Goal: Task Accomplishment & Management: Use online tool/utility

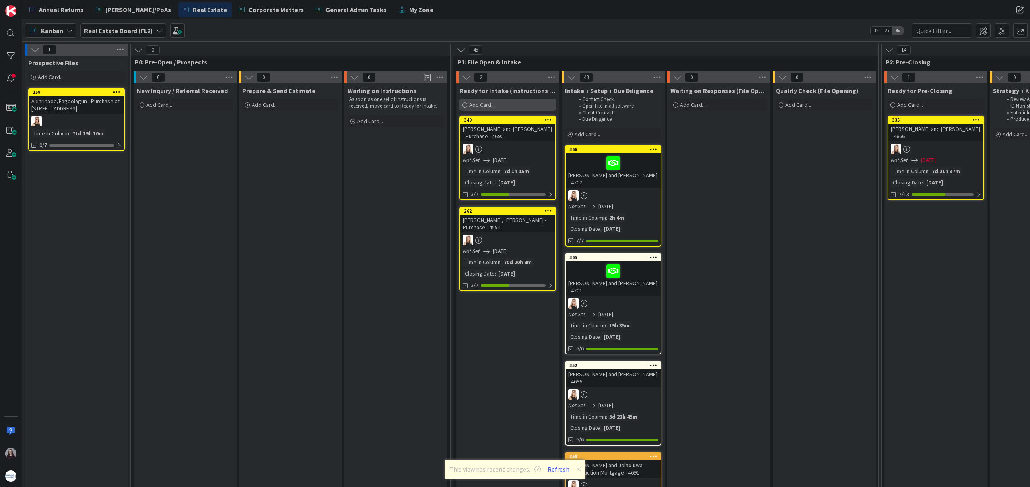
click at [491, 103] on span "Add Card..." at bounding box center [482, 104] width 26 height 7
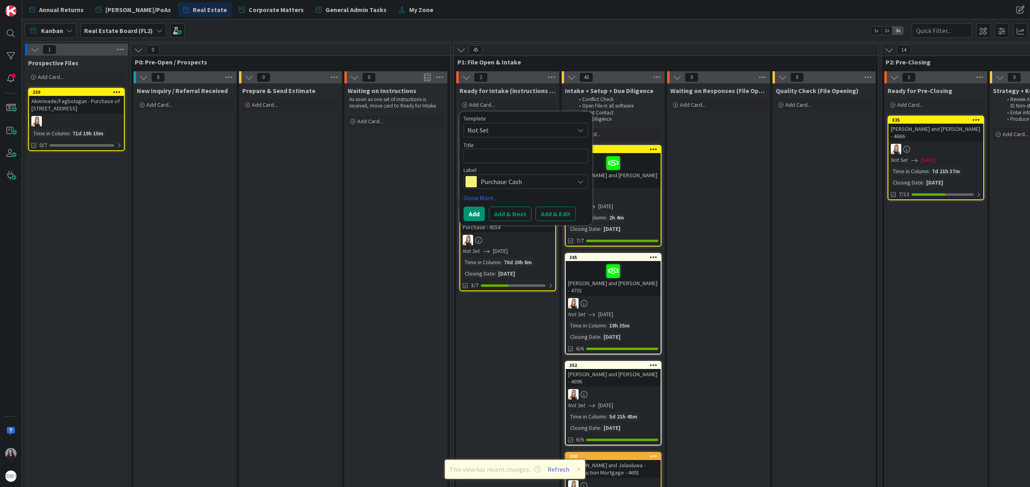
click at [548, 134] on span "Not Set" at bounding box center [518, 130] width 101 height 10
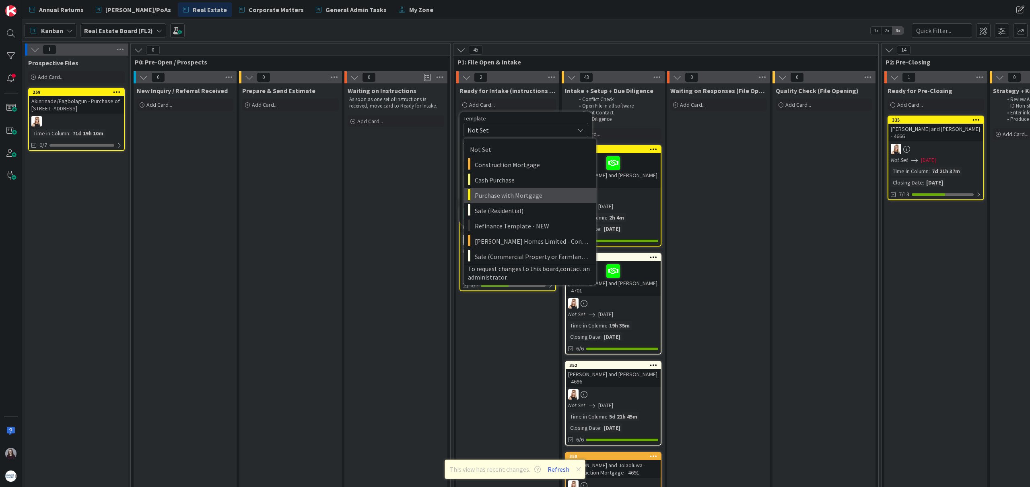
click at [551, 200] on span "Purchase with Mortgage" at bounding box center [532, 195] width 115 height 10
type textarea "x"
type textarea "Purchase with Mortgage"
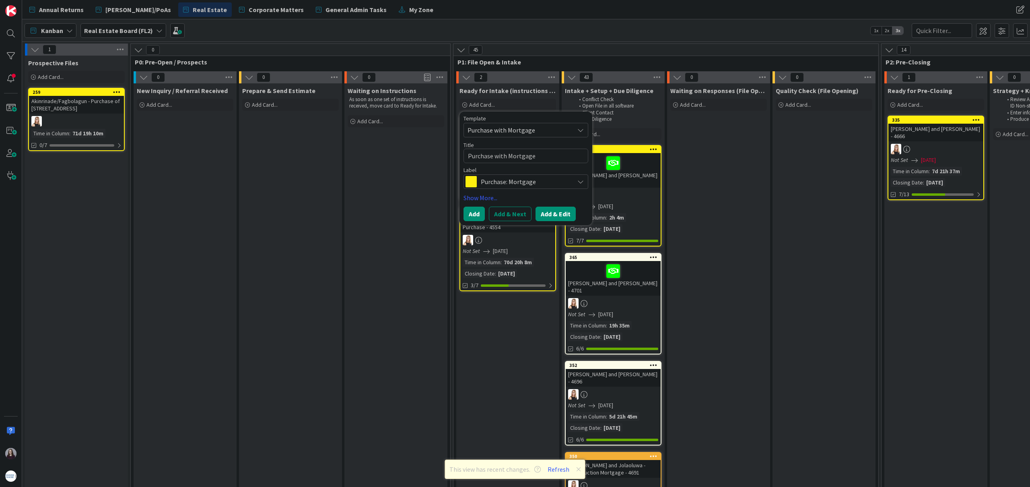
click at [563, 217] on button "Add & Edit" at bounding box center [556, 214] width 40 height 14
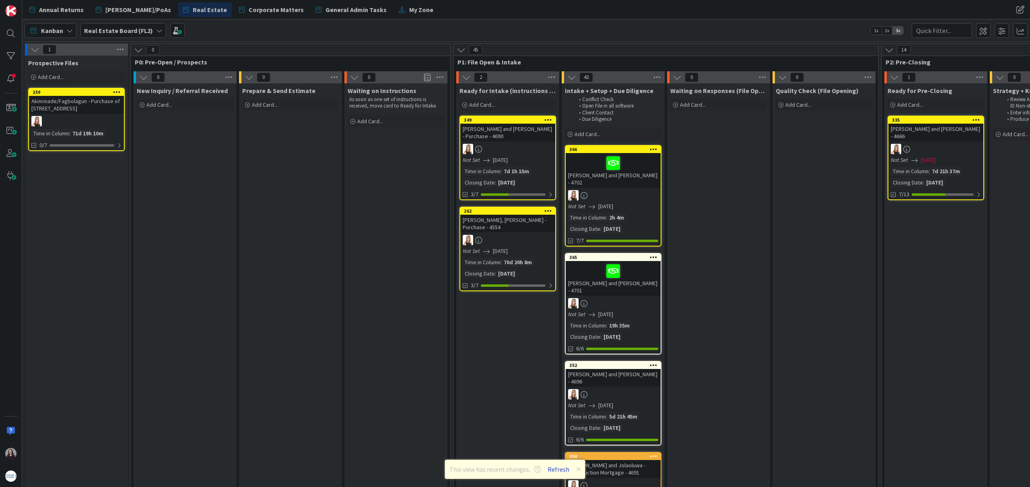
click at [565, 468] on button "Refresh" at bounding box center [558, 469] width 27 height 10
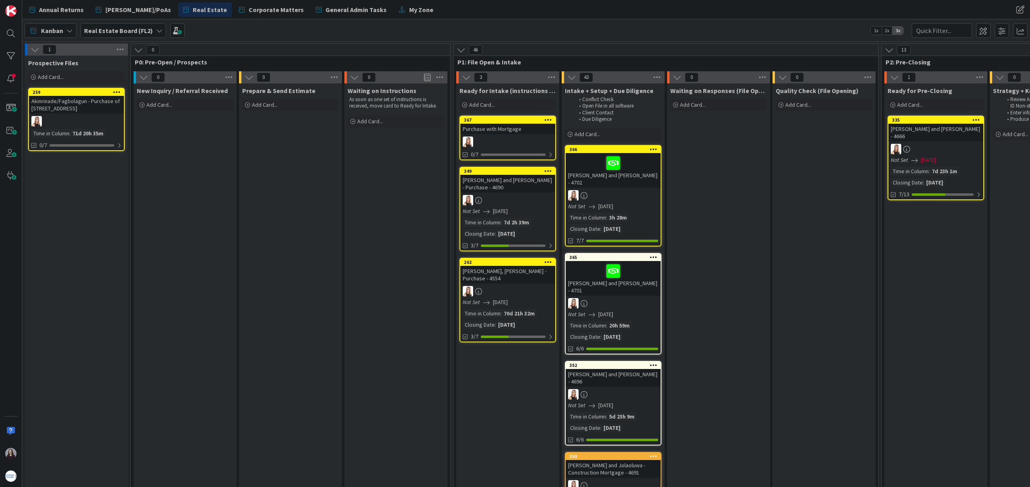
click at [521, 136] on link "367 Purchase with Mortgage 0/7" at bounding box center [508, 138] width 97 height 45
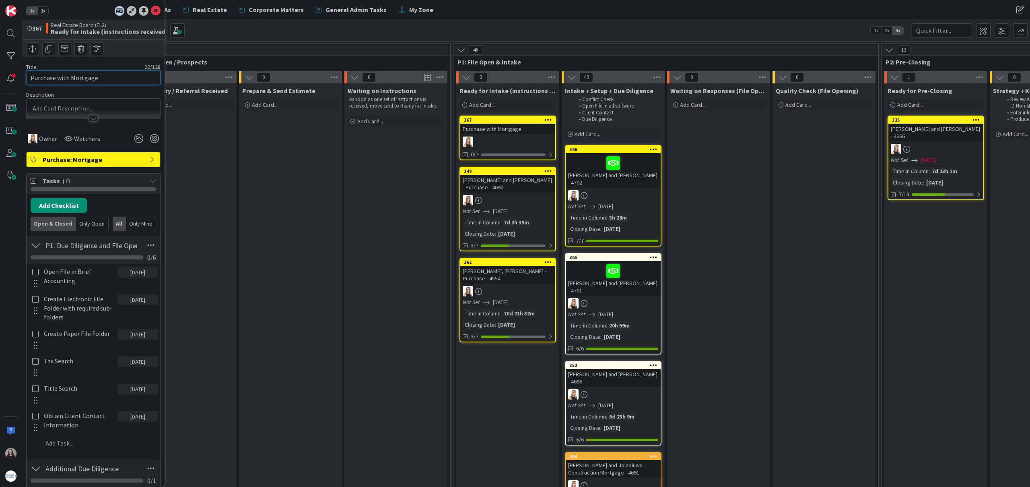
drag, startPoint x: 96, startPoint y: 80, endPoint x: 0, endPoint y: 85, distance: 95.9
click at [0, 80] on div "1x 2x ID 367 Real Estate Board (FL2) Ready for Intake (instructions received) T…" at bounding box center [11, 243] width 22 height 487
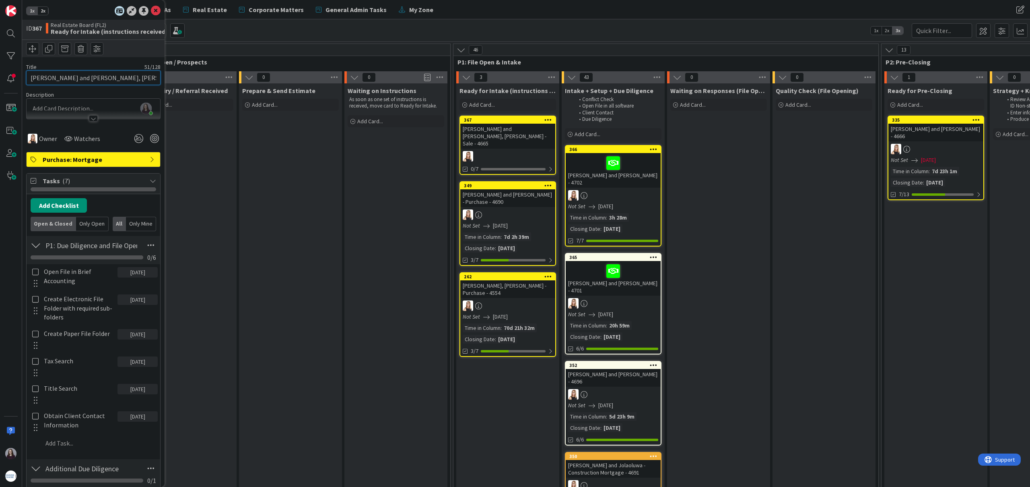
click at [154, 79] on input "Currie, Eimear and Swanepoel, Donovan - Sale - 4665" at bounding box center [93, 77] width 134 height 14
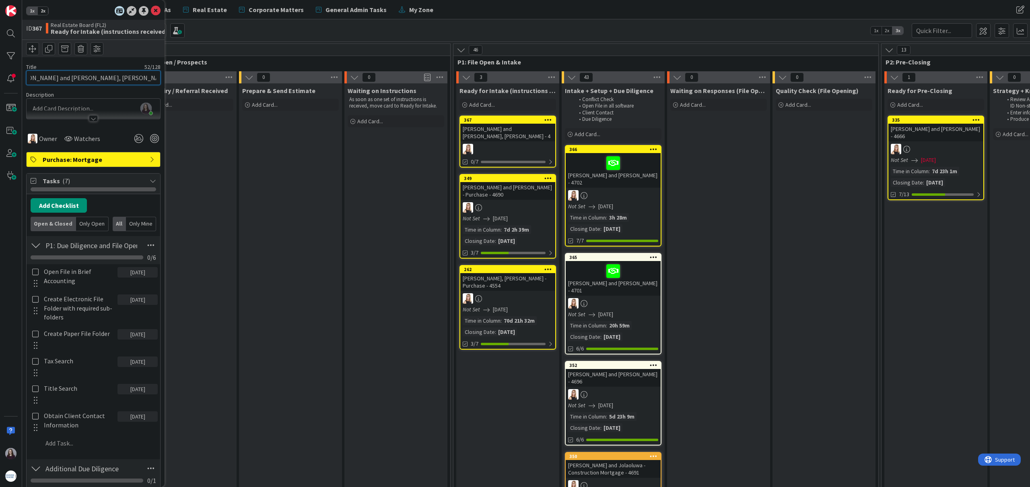
scroll to position [0, 29]
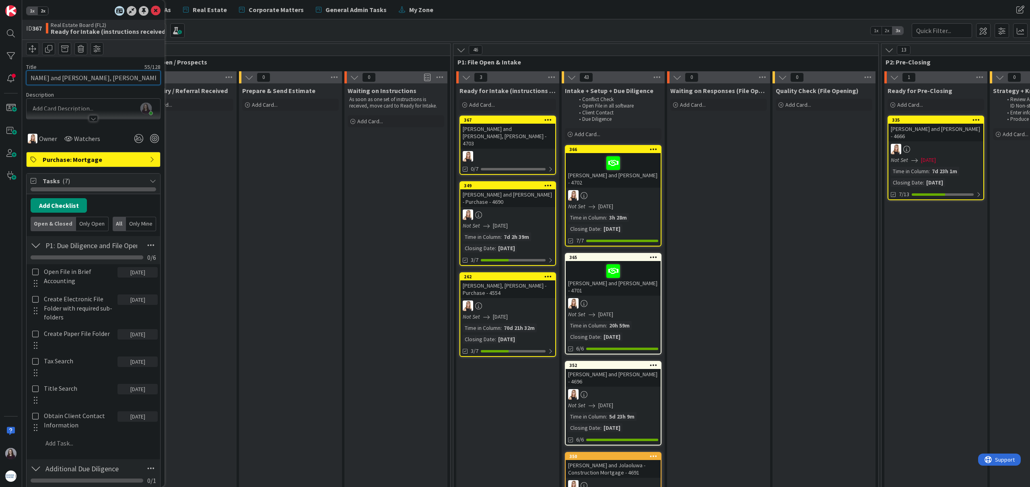
type input "Currie, Eimear and Swanepoel, Donovan - Purchase - 4703"
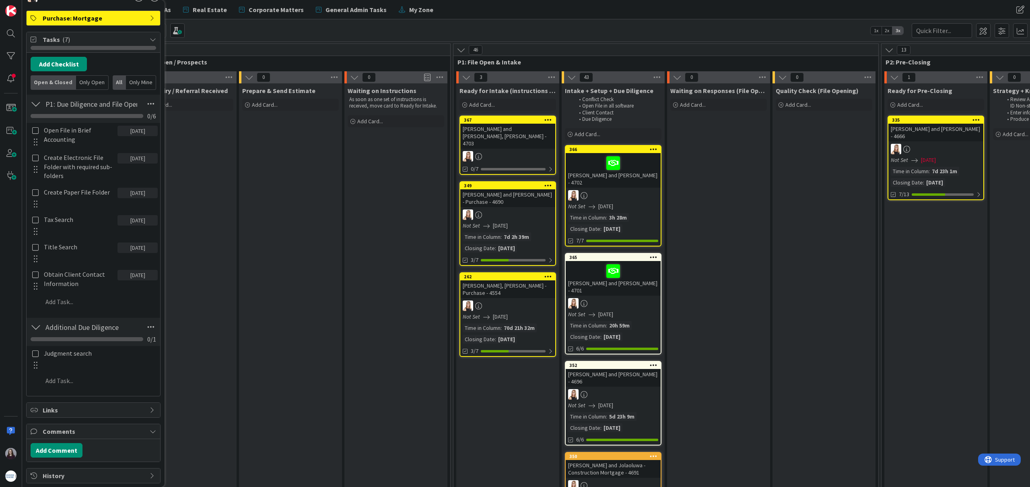
scroll to position [201, 0]
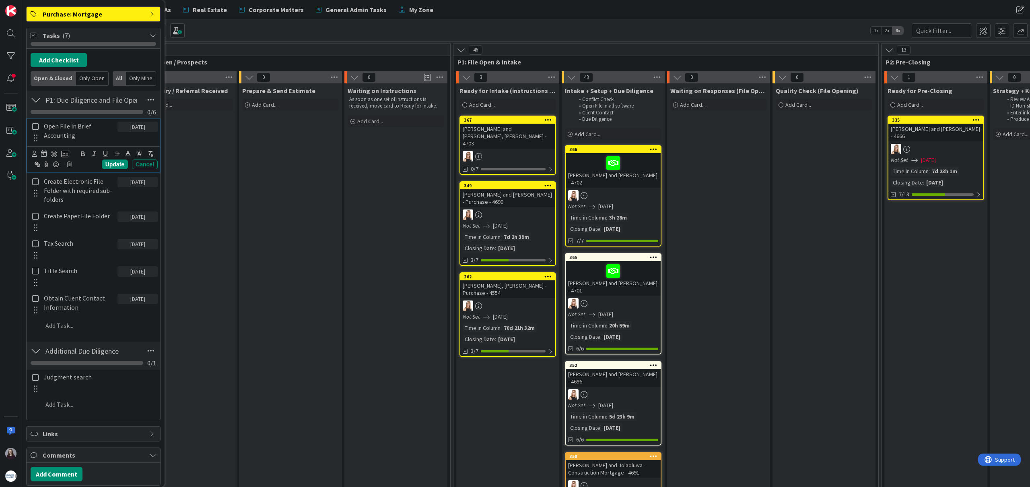
click at [36, 128] on icon at bounding box center [35, 126] width 9 height 7
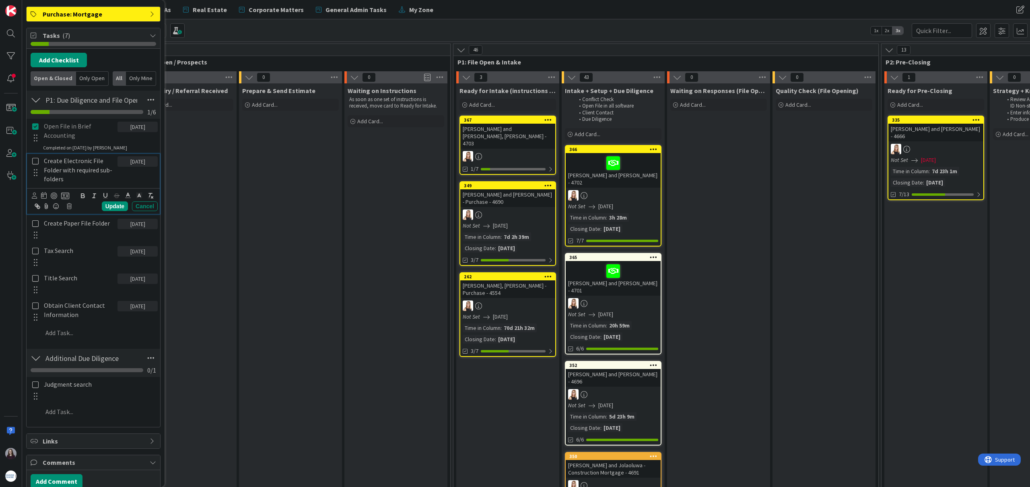
click at [34, 161] on icon at bounding box center [35, 160] width 9 height 7
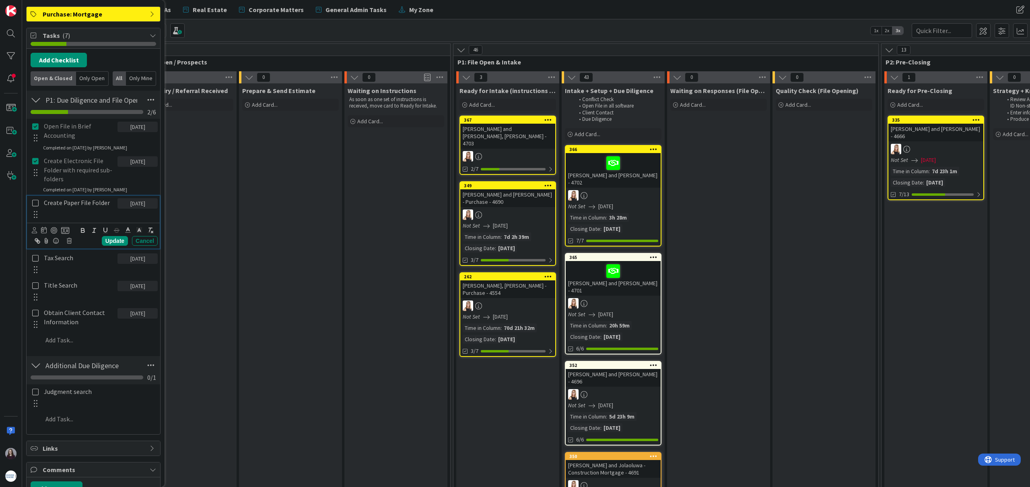
click at [36, 202] on icon at bounding box center [35, 202] width 9 height 7
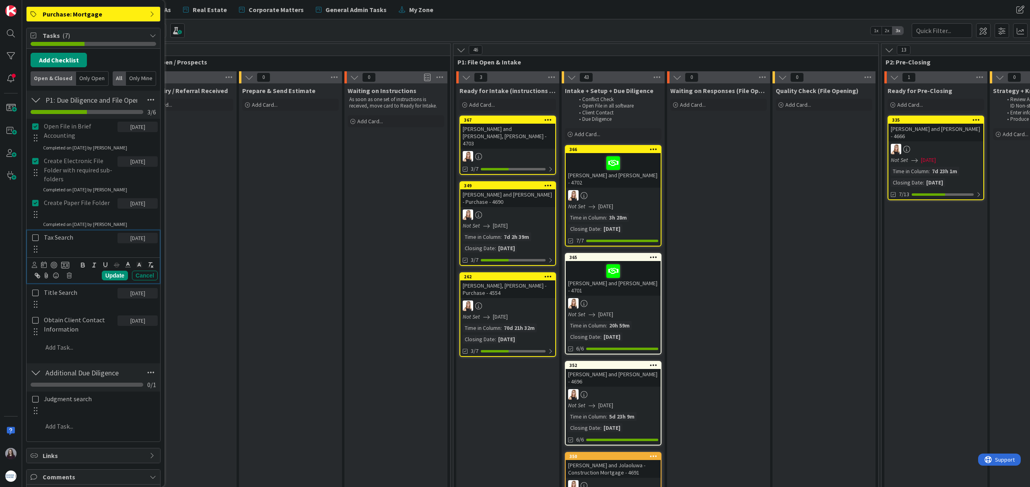
click at [35, 238] on icon at bounding box center [35, 237] width 9 height 7
click at [36, 271] on icon at bounding box center [35, 271] width 9 height 7
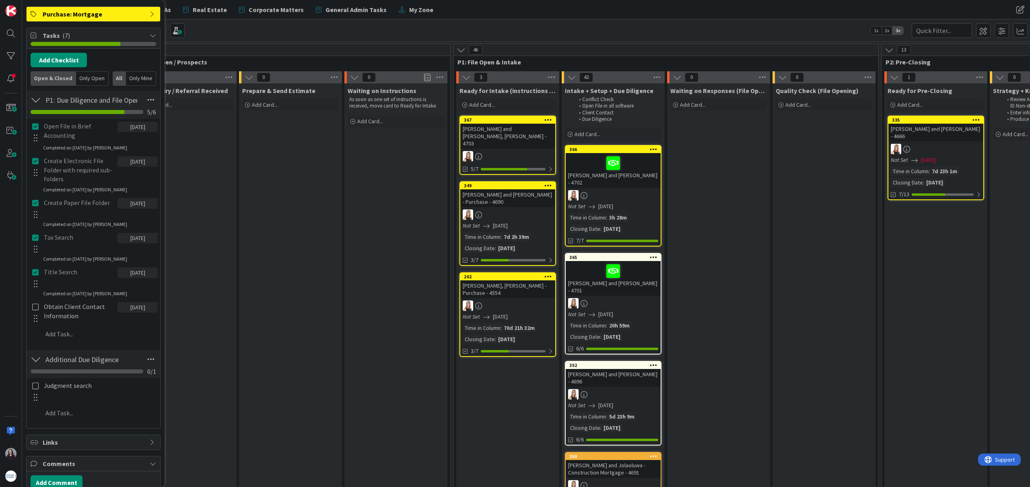
click at [37, 311] on div at bounding box center [35, 311] width 10 height 25
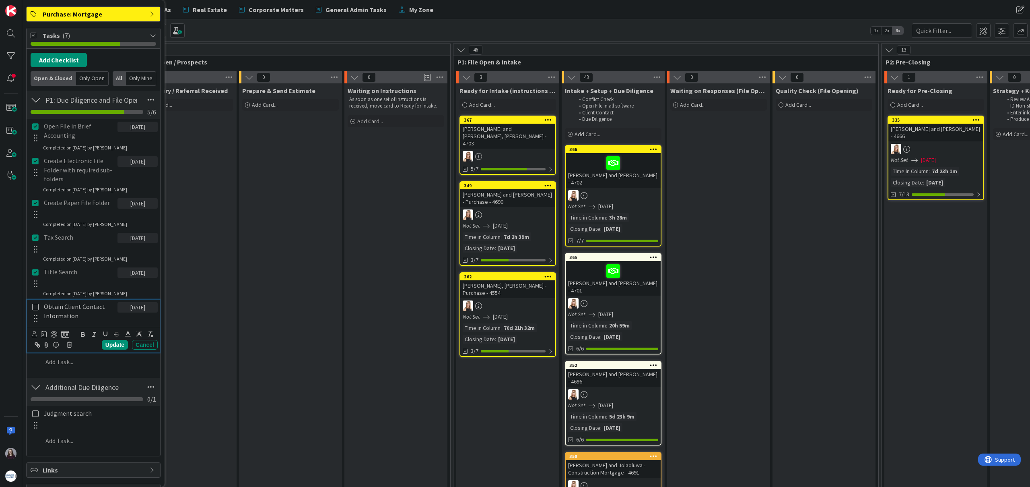
click at [36, 309] on icon at bounding box center [35, 306] width 9 height 7
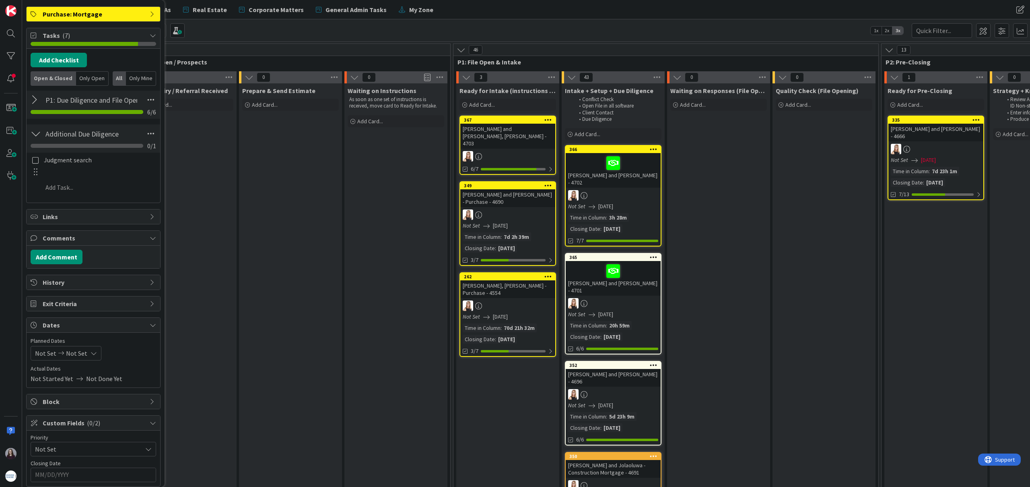
click at [83, 355] on span "Not Set" at bounding box center [76, 353] width 21 height 10
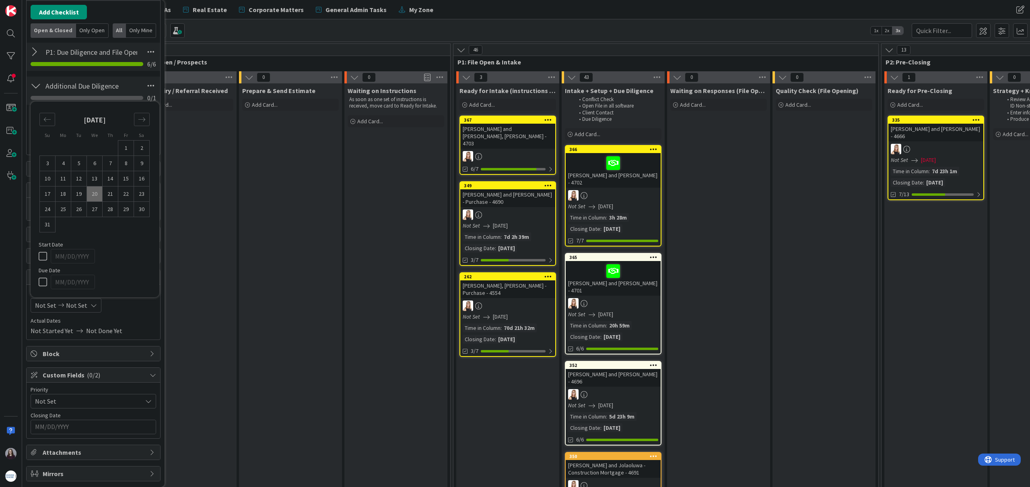
scroll to position [250, 0]
click at [143, 114] on div "Move forward to switch to the next month." at bounding box center [142, 118] width 16 height 13
click at [64, 192] on td "15" at bounding box center [64, 192] width 16 height 15
type input "09/15/2025"
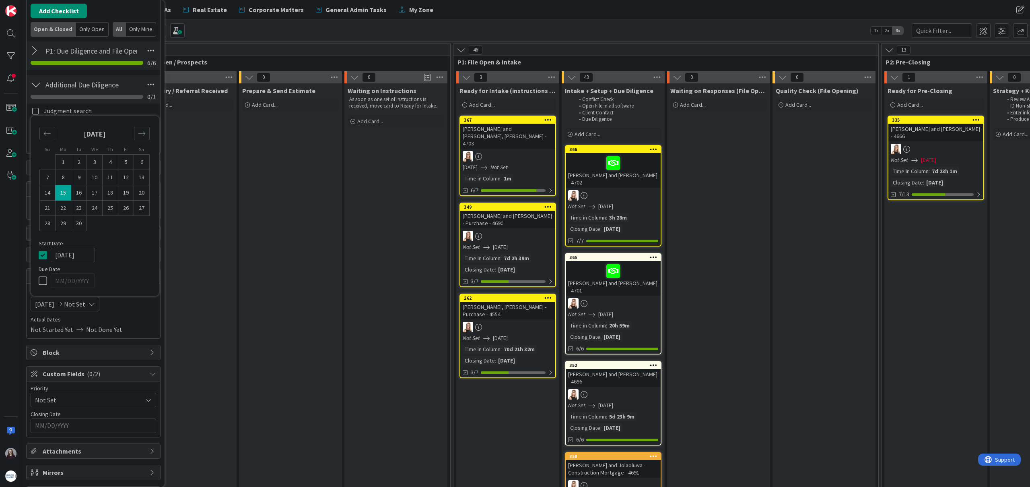
click at [44, 256] on icon at bounding box center [45, 255] width 12 height 10
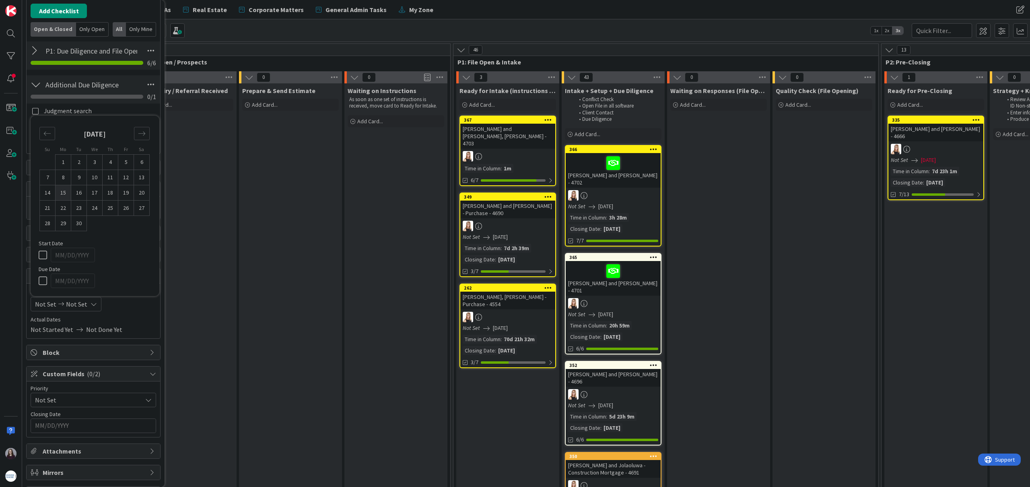
click at [63, 194] on td "15" at bounding box center [64, 192] width 16 height 15
type input "09/15/2025"
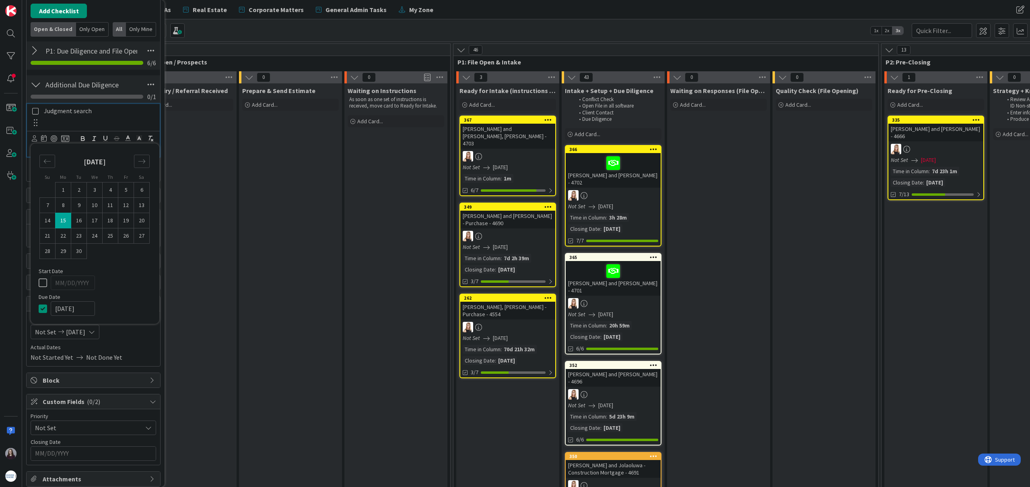
click at [132, 110] on p "Judgment search" at bounding box center [99, 110] width 111 height 9
click at [33, 109] on icon at bounding box center [35, 110] width 9 height 7
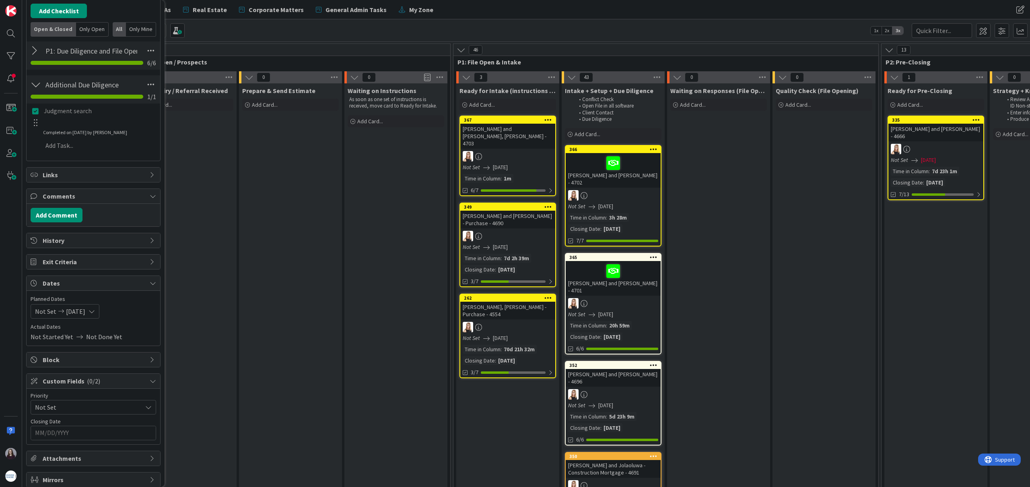
scroll to position [225, 0]
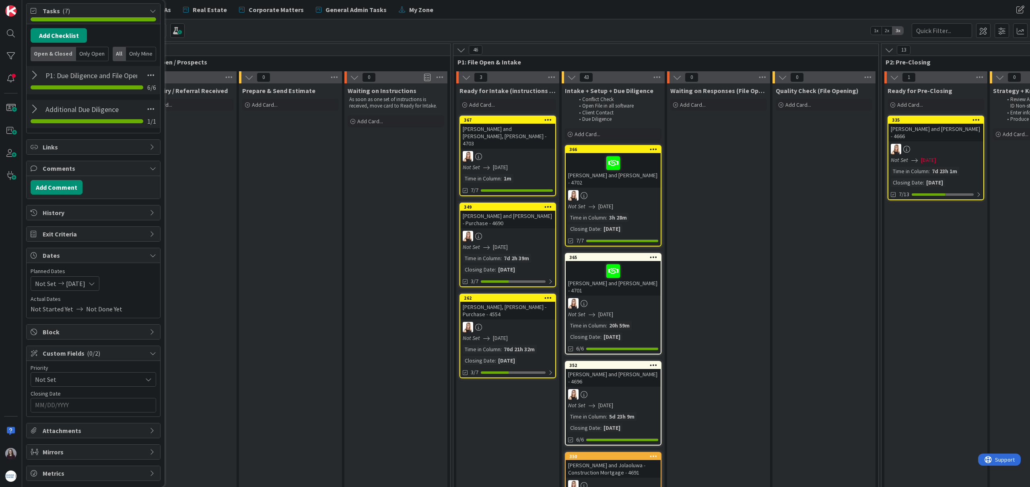
click at [89, 404] on input "MM/DD/YYYY" at bounding box center [93, 405] width 117 height 14
click at [144, 425] on icon "Move forward to switch to the next month." at bounding box center [142, 426] width 8 height 8
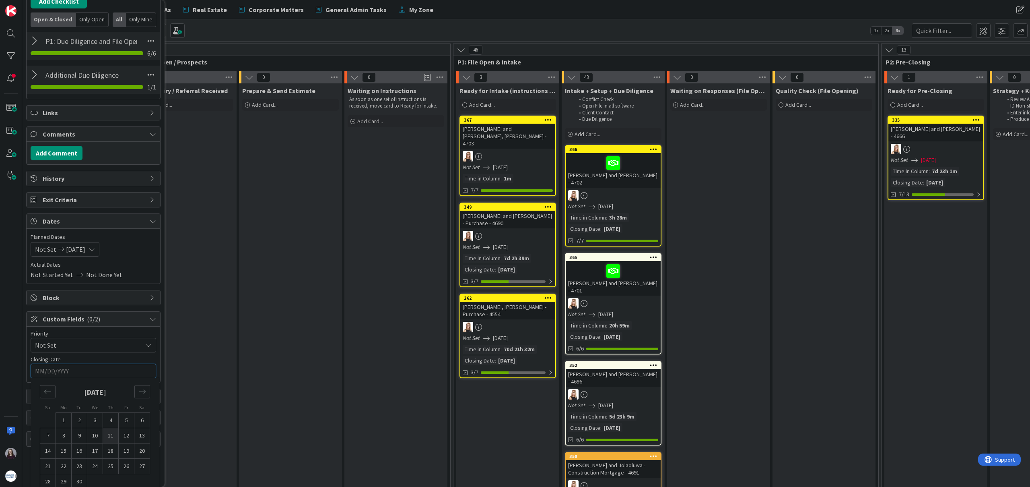
scroll to position [271, 0]
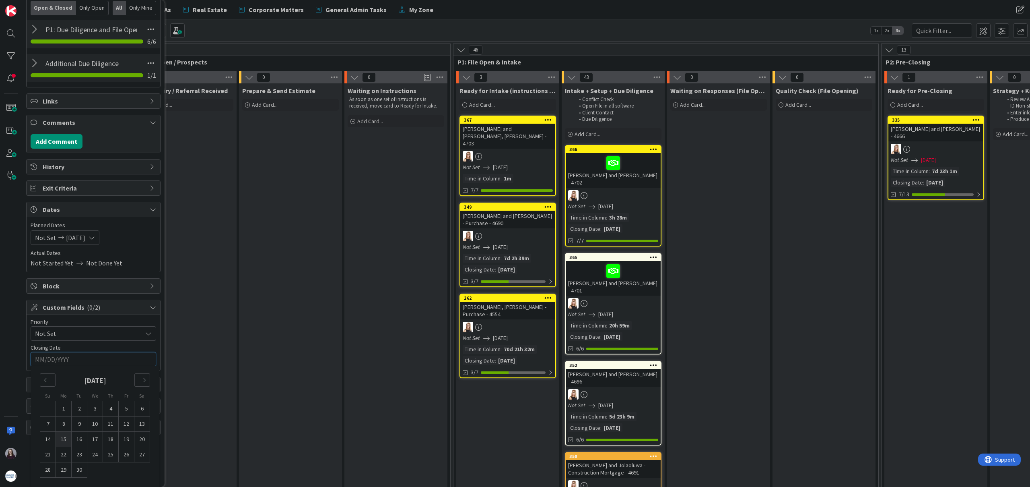
click at [67, 439] on td "15" at bounding box center [64, 439] width 16 height 15
type input "09/15/2025"
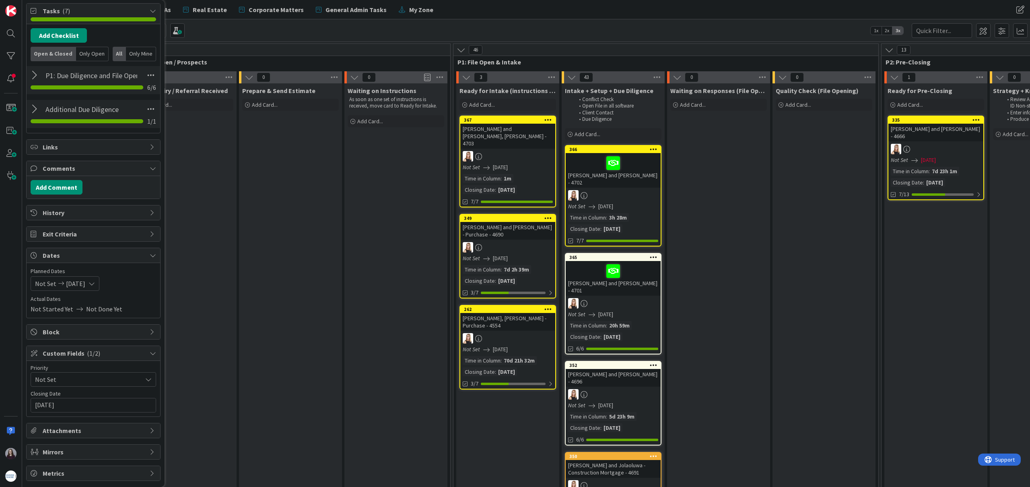
scroll to position [0, 0]
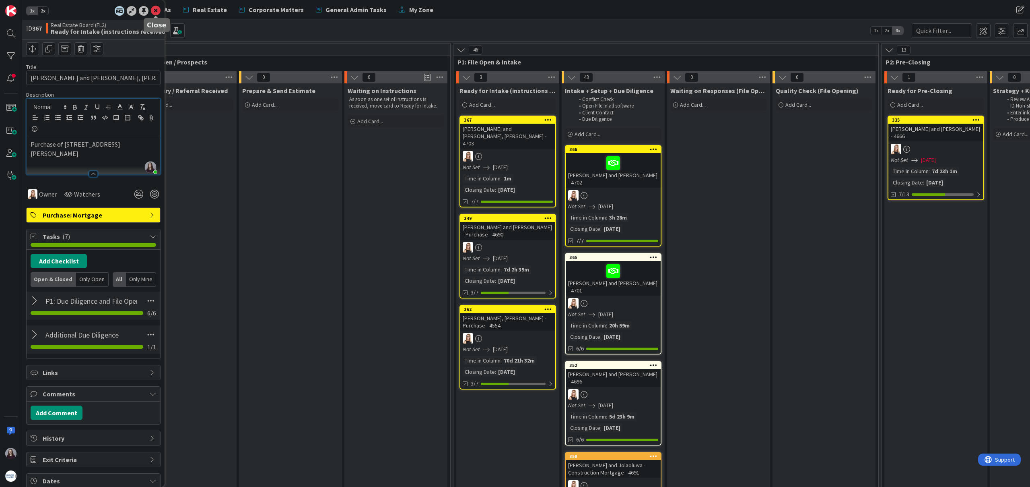
click at [153, 9] on icon at bounding box center [156, 11] width 10 height 10
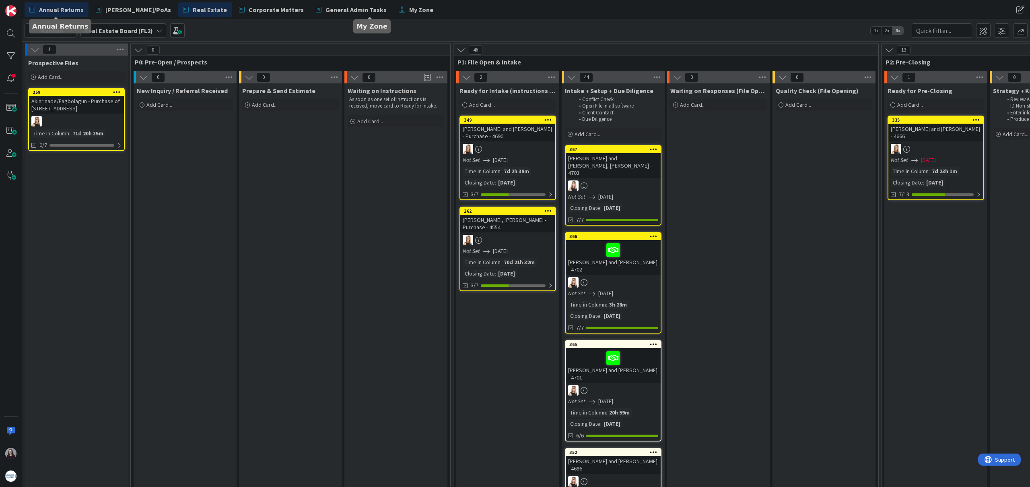
click at [56, 10] on span "Annual Returns" at bounding box center [61, 10] width 45 height 10
